Goal: Task Accomplishment & Management: Manage account settings

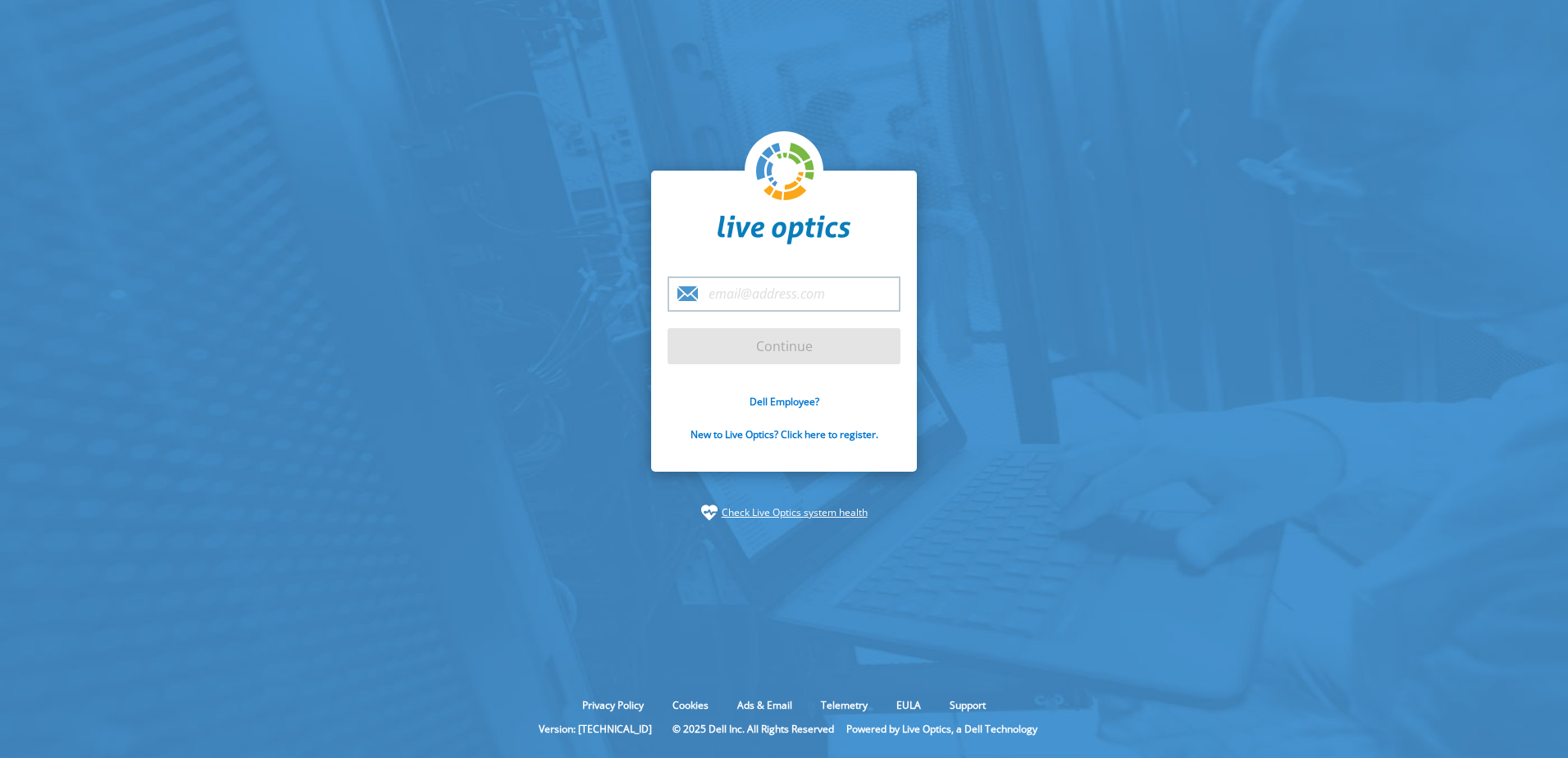
click at [792, 293] on input "email" at bounding box center [784, 294] width 233 height 36
type input "ailton.henrique@grupomarista.org.br"
click at [668, 328] on input "Continue" at bounding box center [784, 346] width 233 height 36
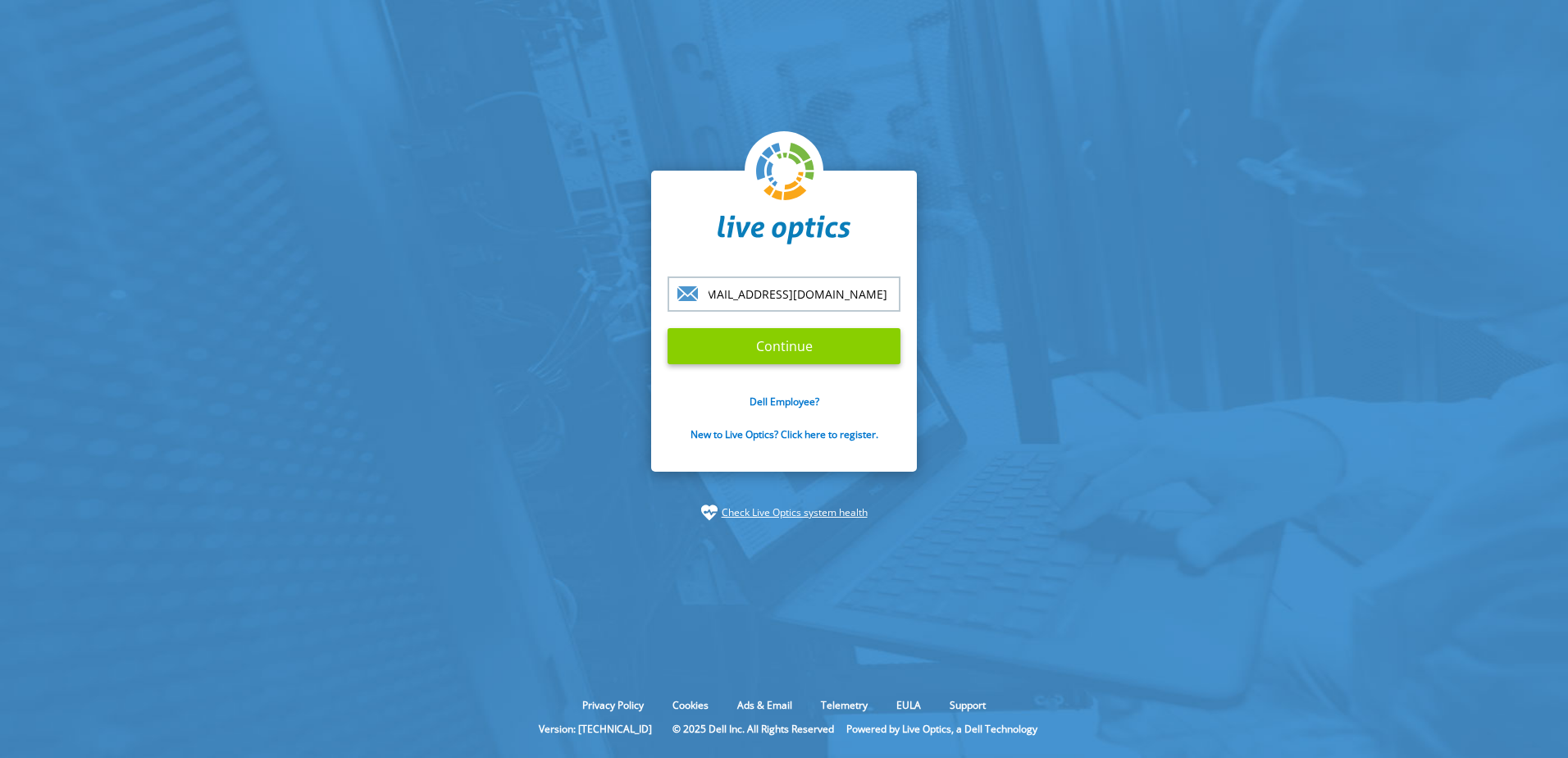
click at [802, 353] on input "Continue" at bounding box center [784, 346] width 233 height 36
click at [854, 334] on input "Continue" at bounding box center [784, 346] width 233 height 36
click at [784, 296] on input "ailton.henrique@grupomarista.org.br" at bounding box center [784, 294] width 233 height 36
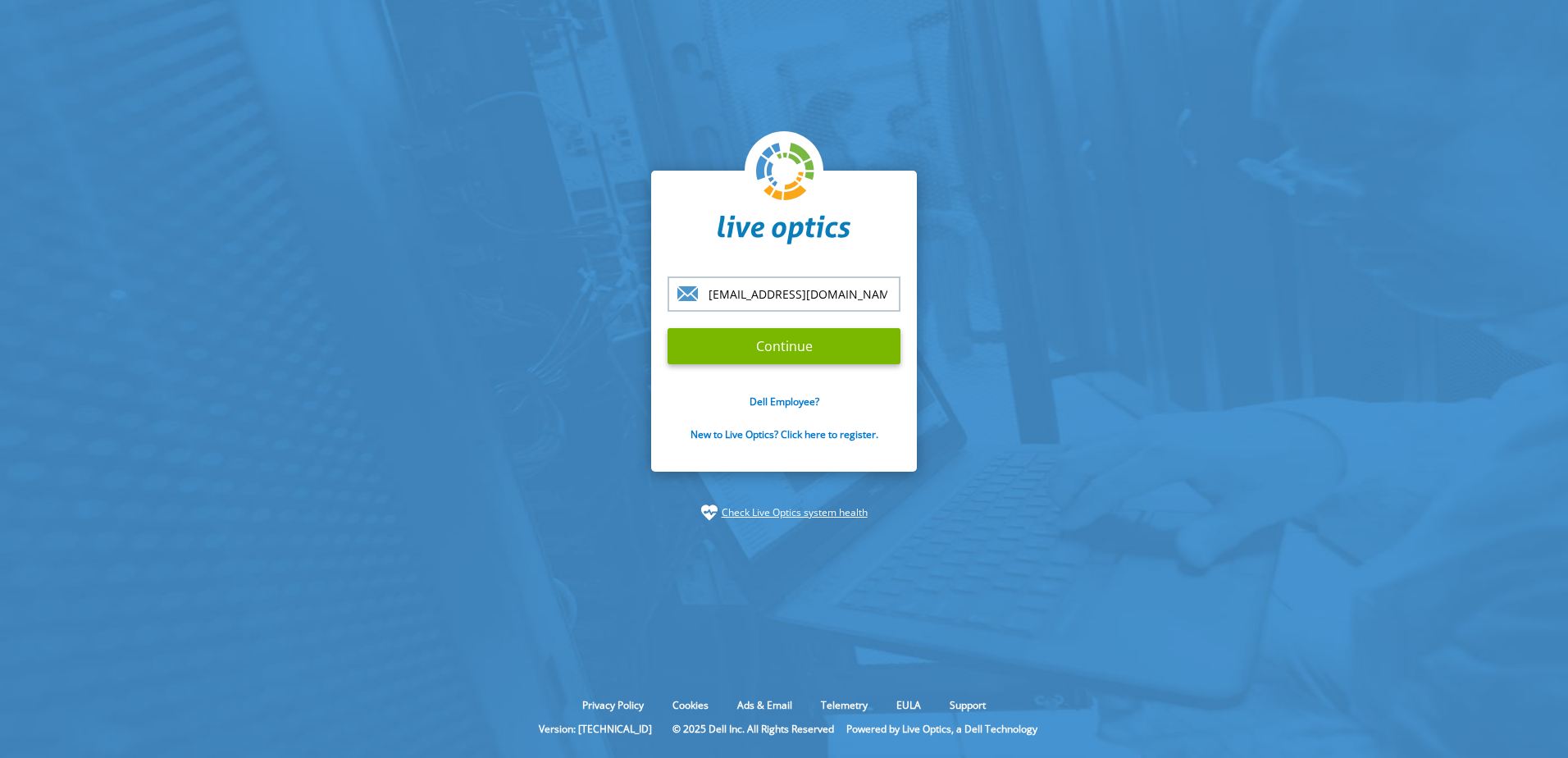
click at [784, 296] on input "ailton.henrique@grupomarista.org.br" at bounding box center [784, 294] width 233 height 36
click at [883, 293] on input "ailton.henrique@grupomarista.org.br" at bounding box center [784, 294] width 233 height 36
click at [828, 294] on input "ailton.henrique@grupomarista.org.br" at bounding box center [784, 294] width 233 height 36
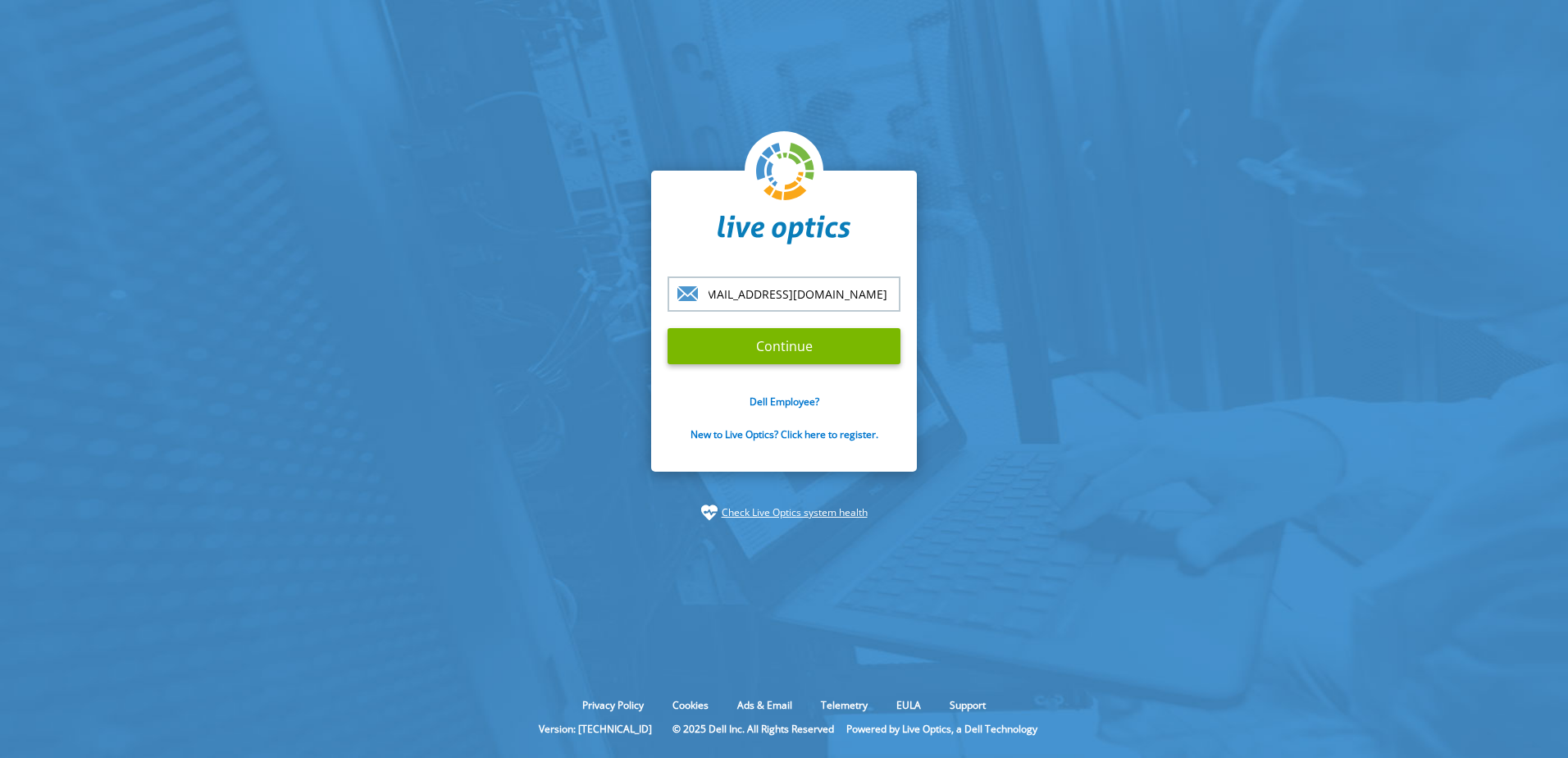
click at [828, 294] on input "ailton.henrique@grupomarista.org.br" at bounding box center [784, 294] width 233 height 36
click at [810, 347] on input "Continue" at bounding box center [784, 346] width 233 height 36
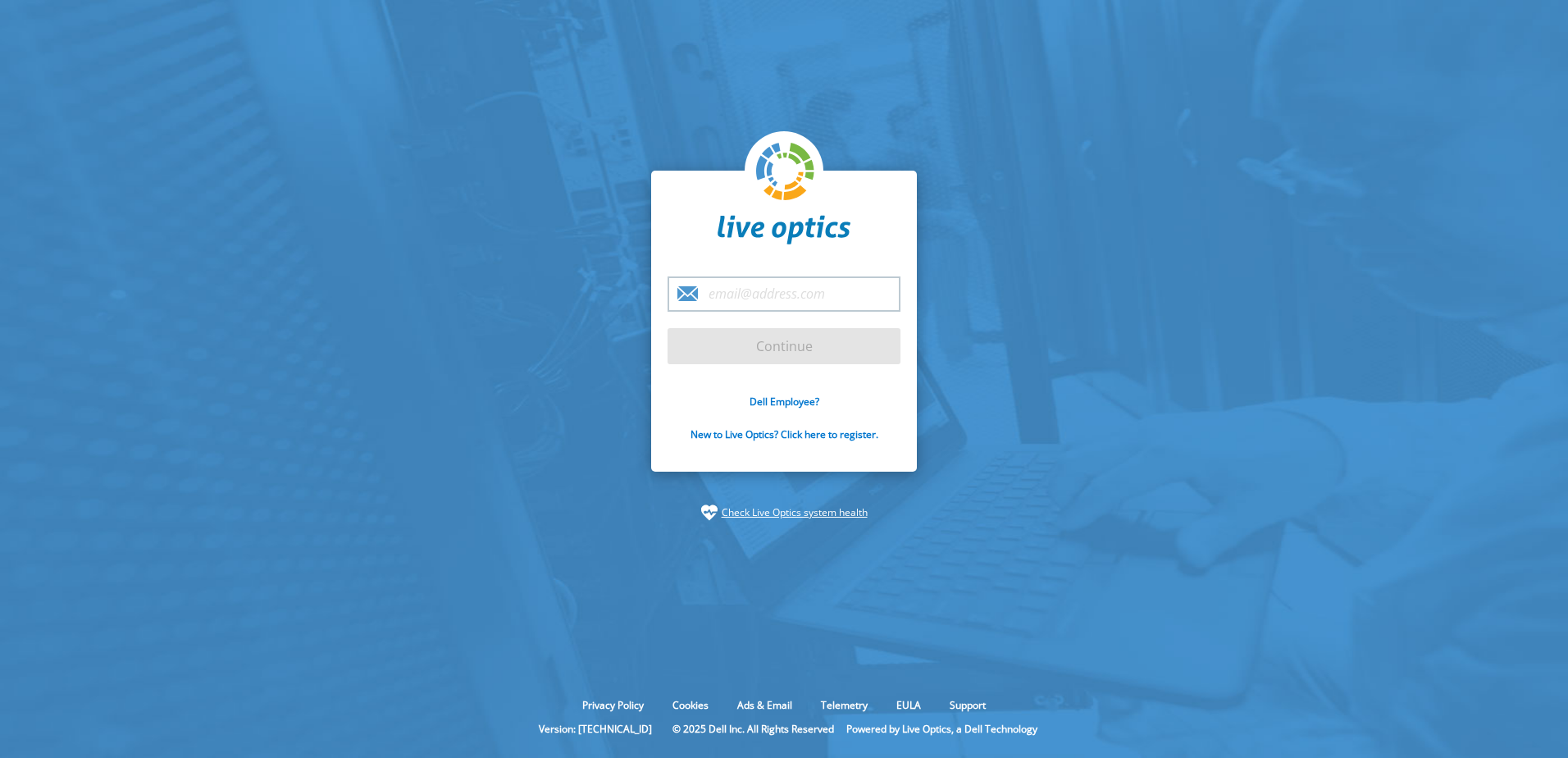
click at [792, 299] on input "email" at bounding box center [784, 294] width 233 height 36
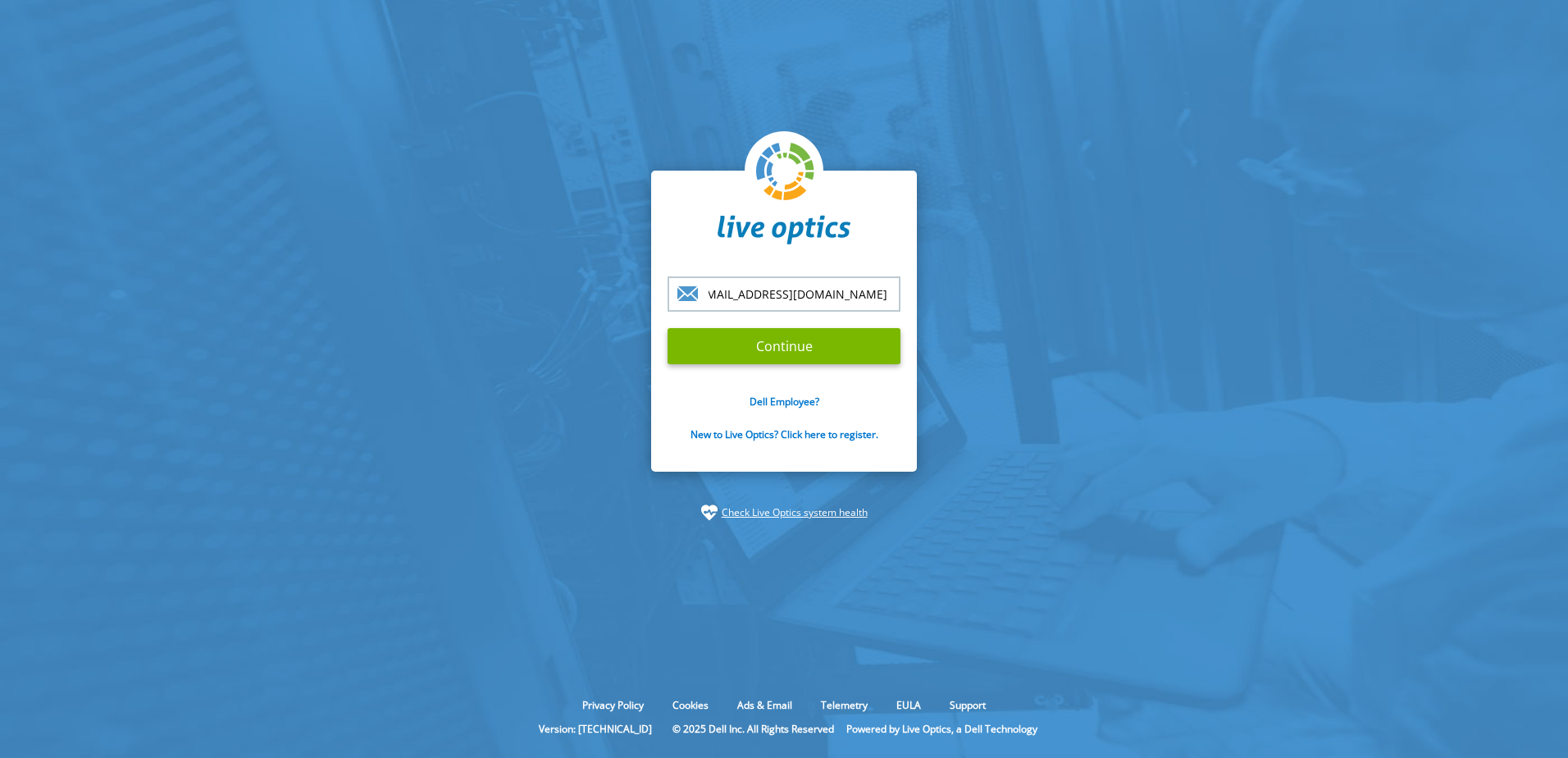
type input "ailton.henrique@grupomarista.org.br"
click at [827, 380] on form "ailton.henrique@grupomarista.org.br Continue Dell Employee? New to Live Optics?…" at bounding box center [784, 367] width 233 height 184
click at [827, 356] on input "Continue" at bounding box center [784, 346] width 233 height 36
click at [777, 348] on input "Continue" at bounding box center [784, 346] width 233 height 36
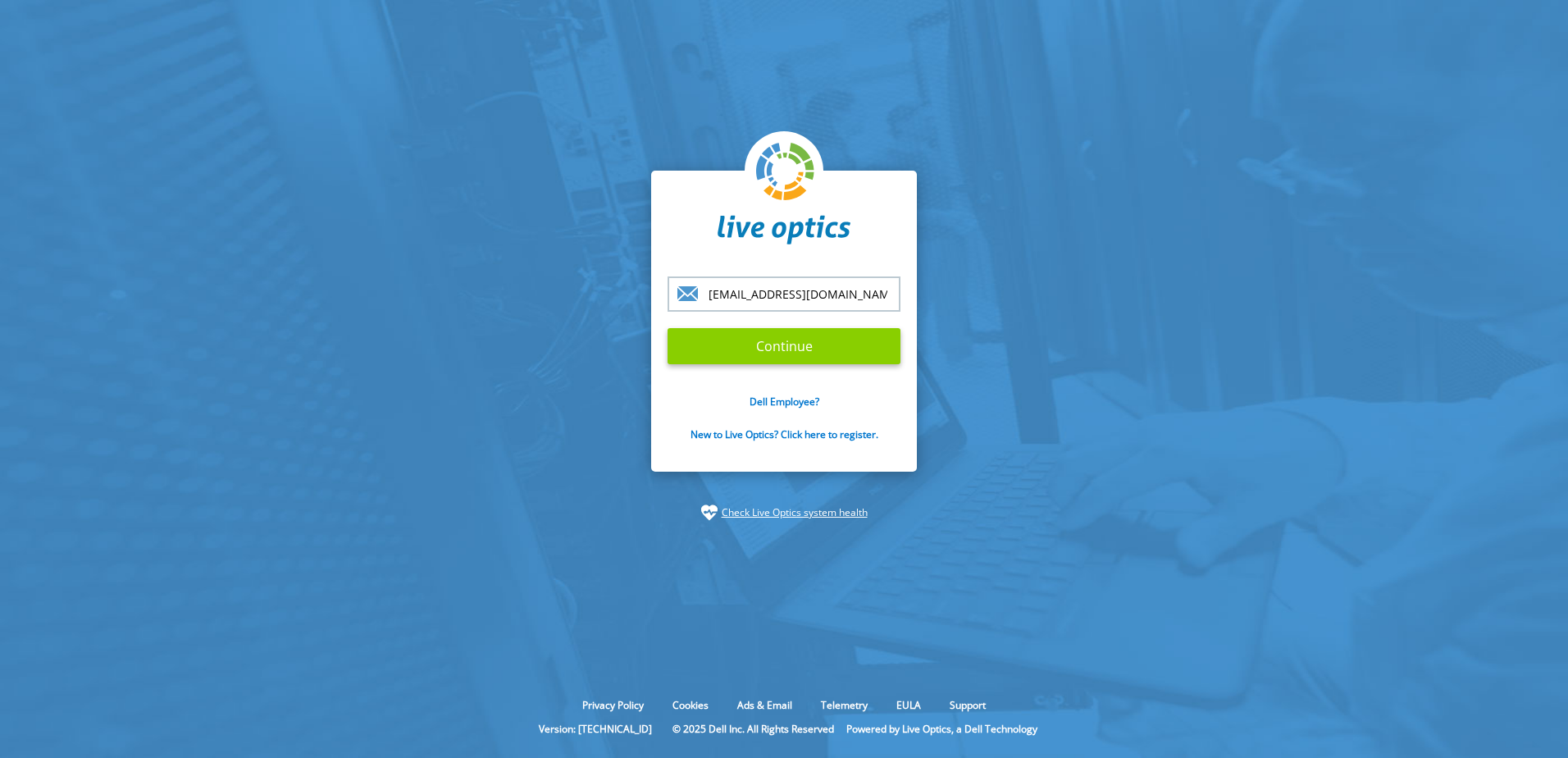
click at [777, 348] on input "Continue" at bounding box center [784, 346] width 233 height 36
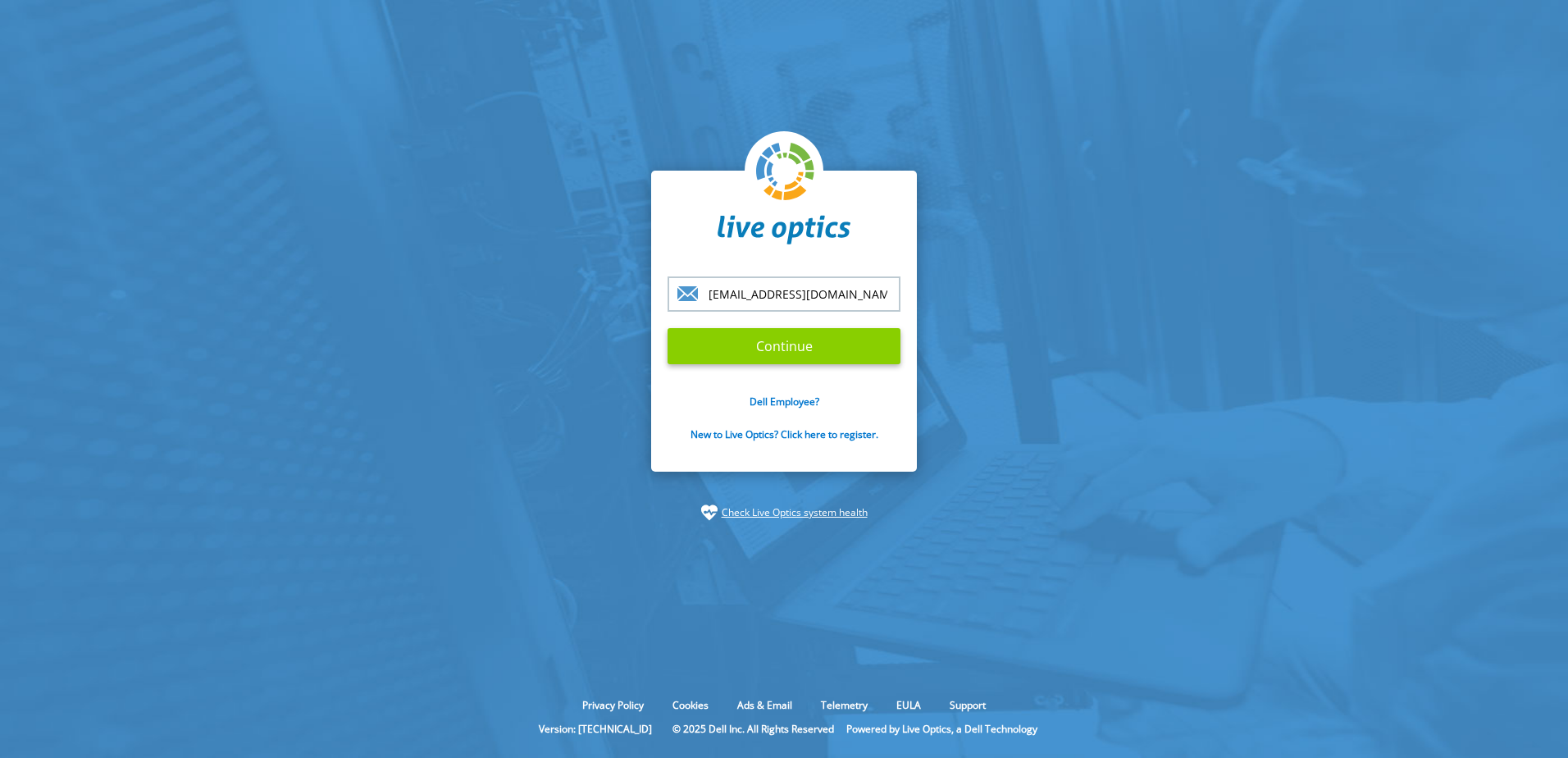
click at [777, 348] on input "Continue" at bounding box center [784, 346] width 233 height 36
click at [845, 514] on link "Check Live Optics system health" at bounding box center [795, 512] width 146 height 16
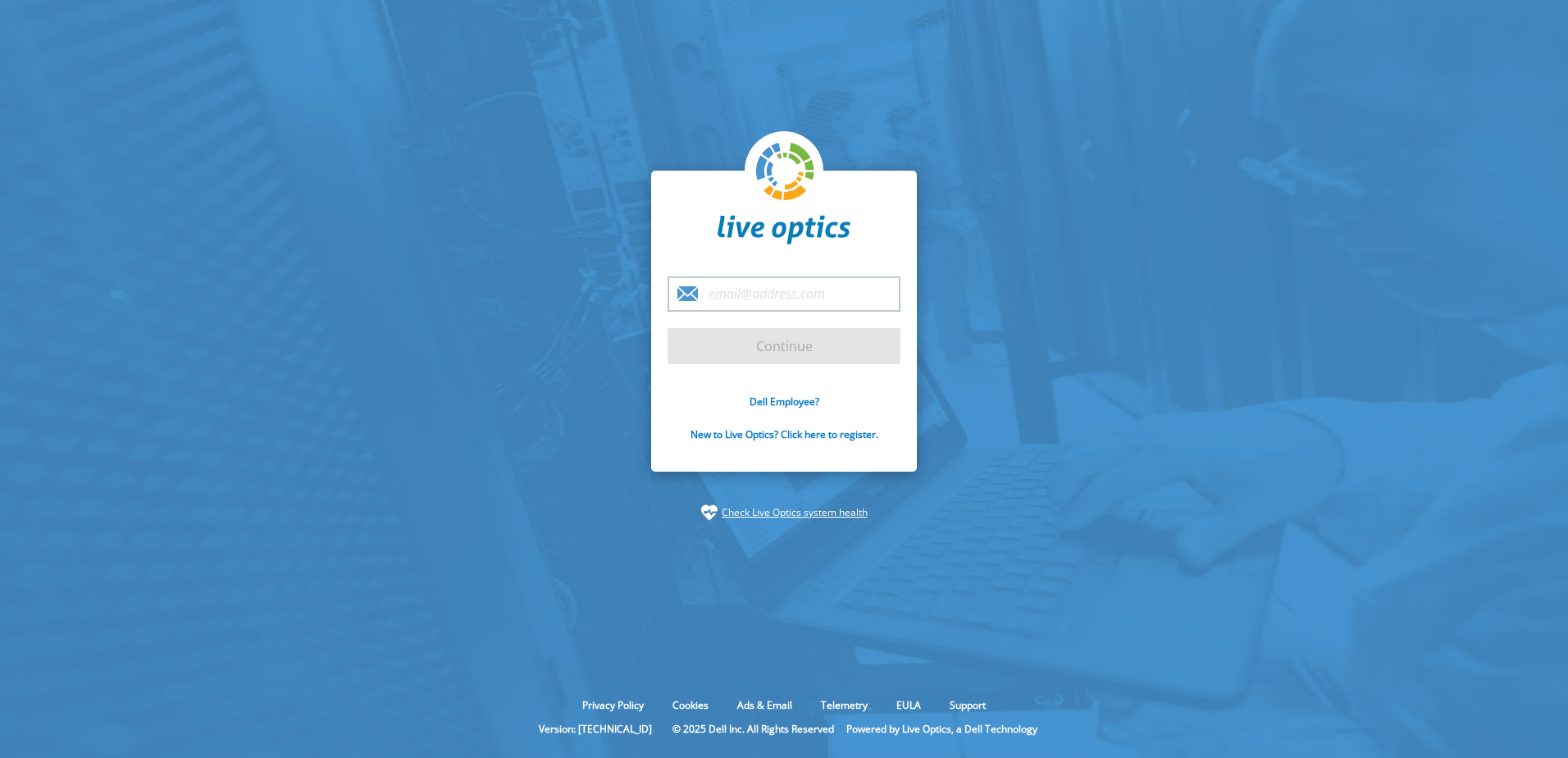
click at [792, 343] on form "Continue Dell Employee? New to Live Optics? Click here to register." at bounding box center [784, 367] width 233 height 184
